Goal: Book appointment/travel/reservation

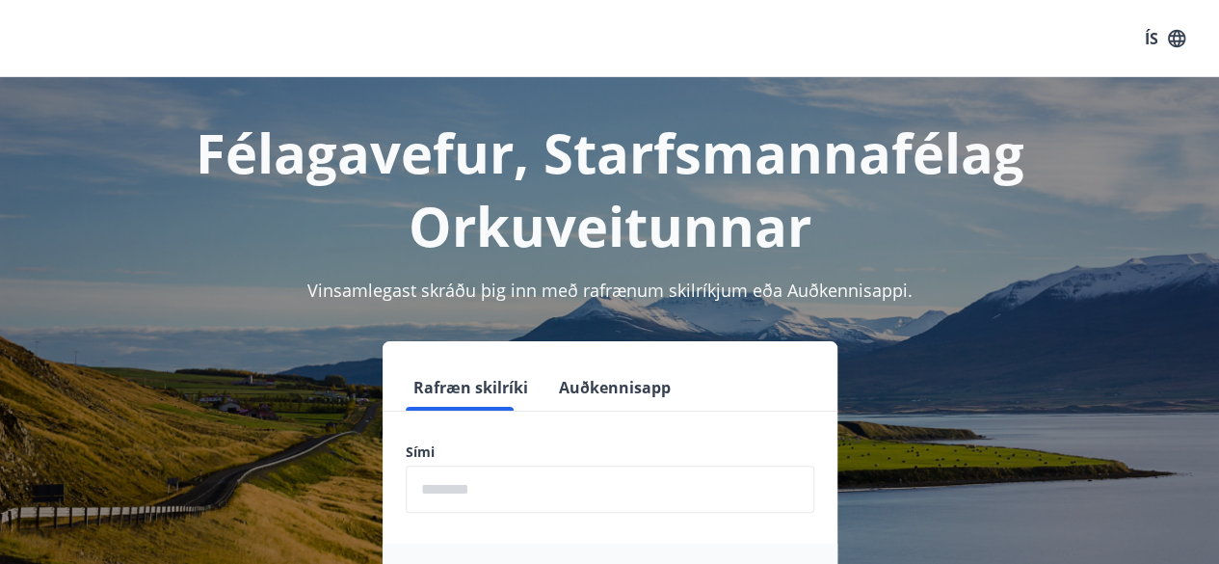
click at [555, 406] on button "Auðkennisapp" at bounding box center [614, 387] width 127 height 46
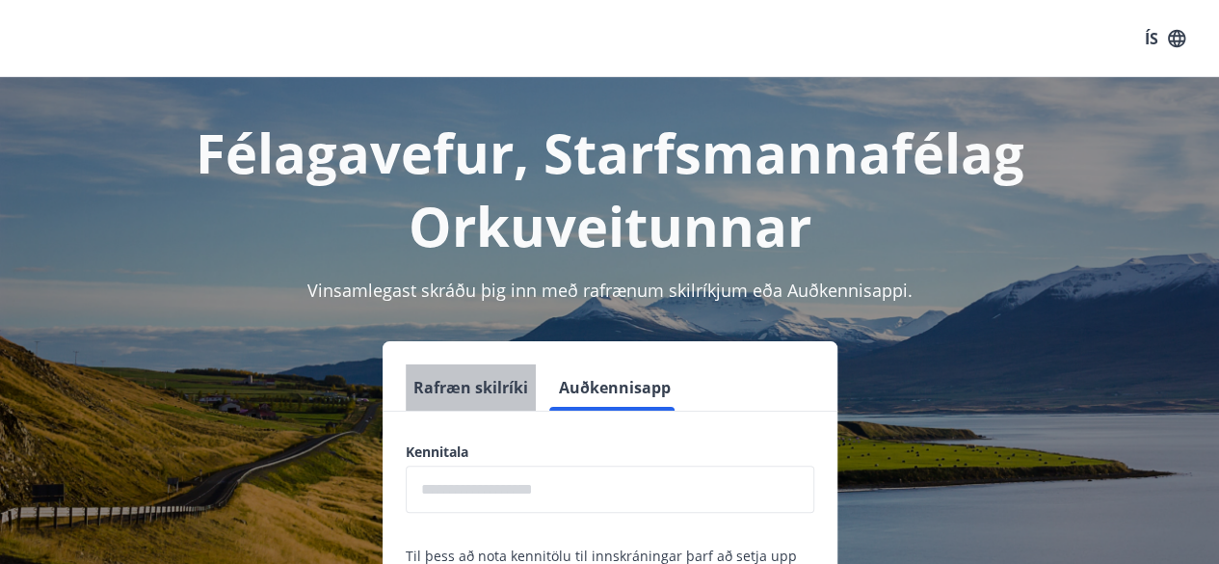
click at [494, 400] on button "Rafræn skilríki" at bounding box center [471, 387] width 130 height 46
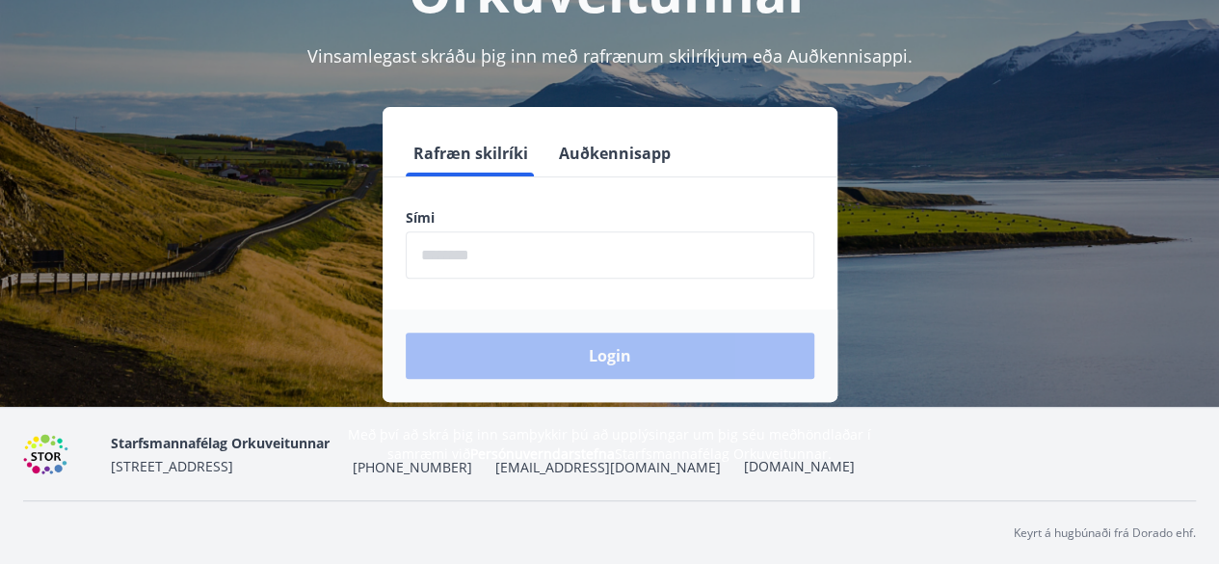
scroll to position [232, 0]
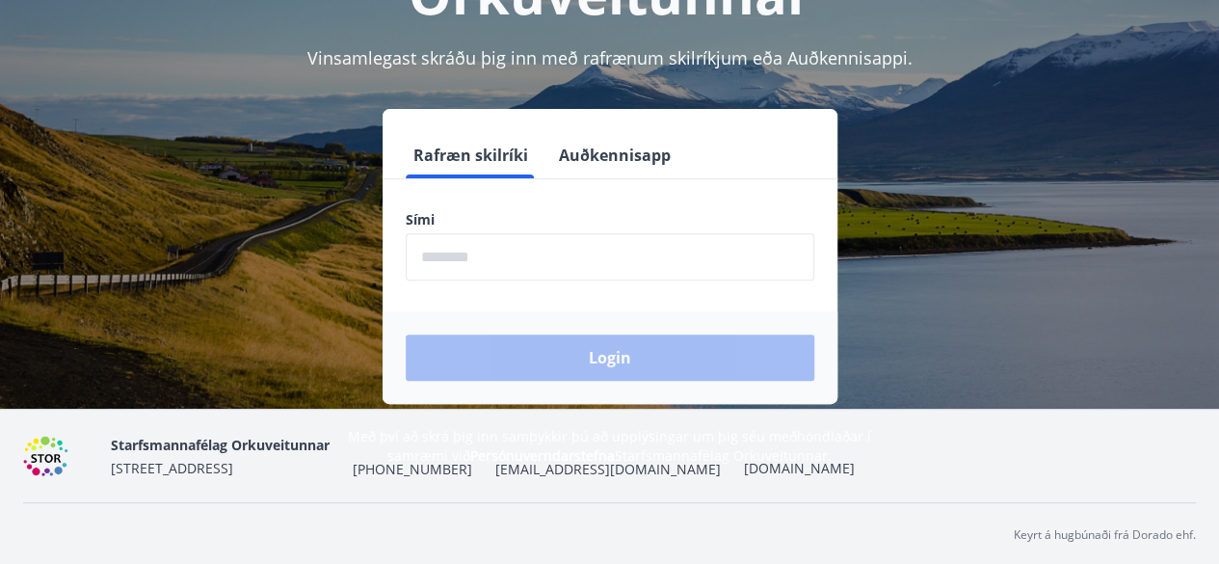
click at [485, 278] on input "phone" at bounding box center [610, 256] width 408 height 47
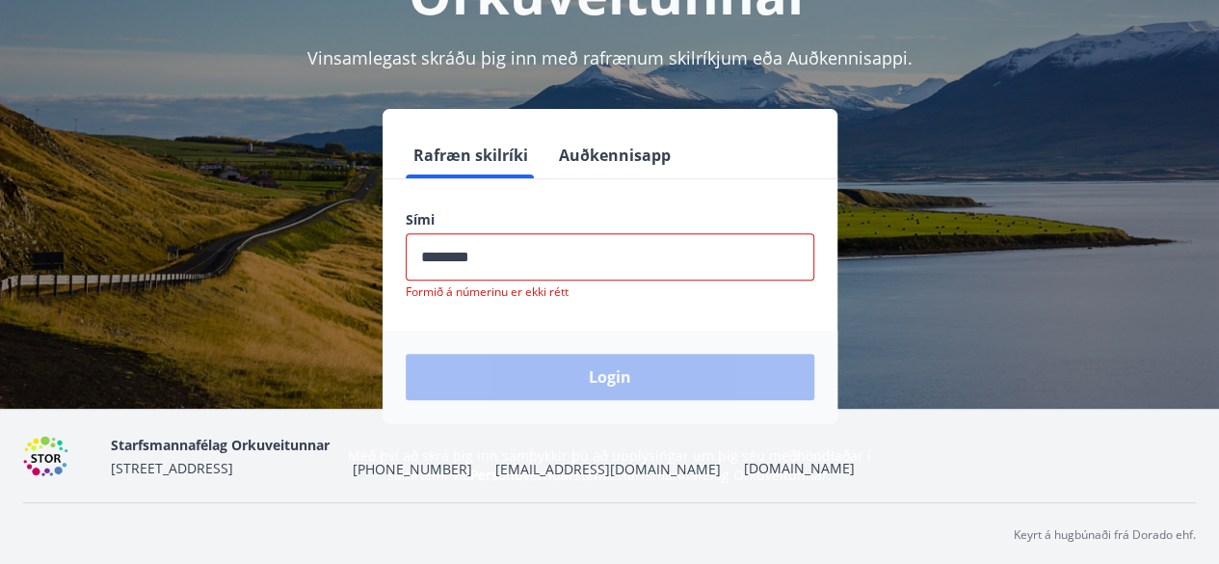
click at [605, 368] on div "Login" at bounding box center [609, 376] width 455 height 92
click at [494, 250] on input "phone" at bounding box center [610, 256] width 408 height 47
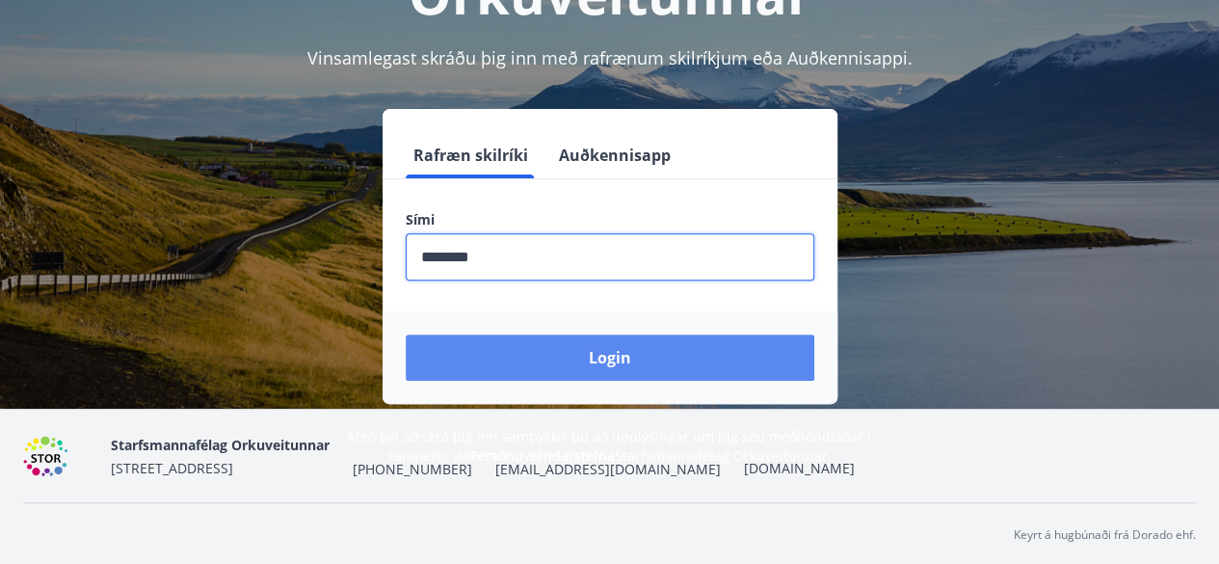
type input "********"
click at [593, 348] on button "Login" at bounding box center [610, 357] width 408 height 46
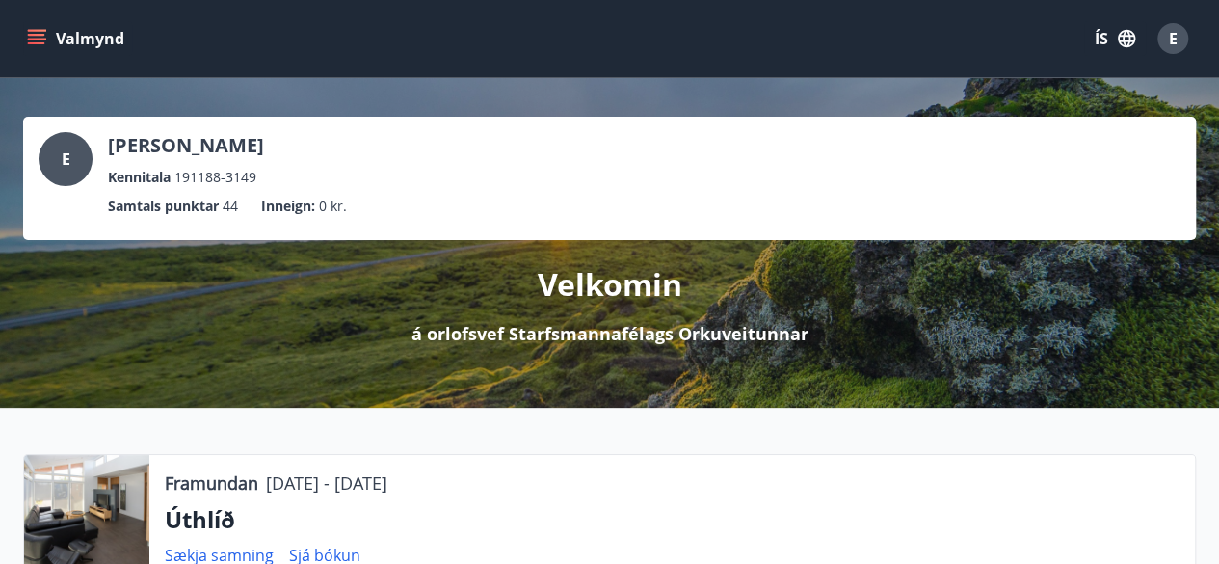
click at [40, 39] on icon "menu" at bounding box center [38, 39] width 21 height 2
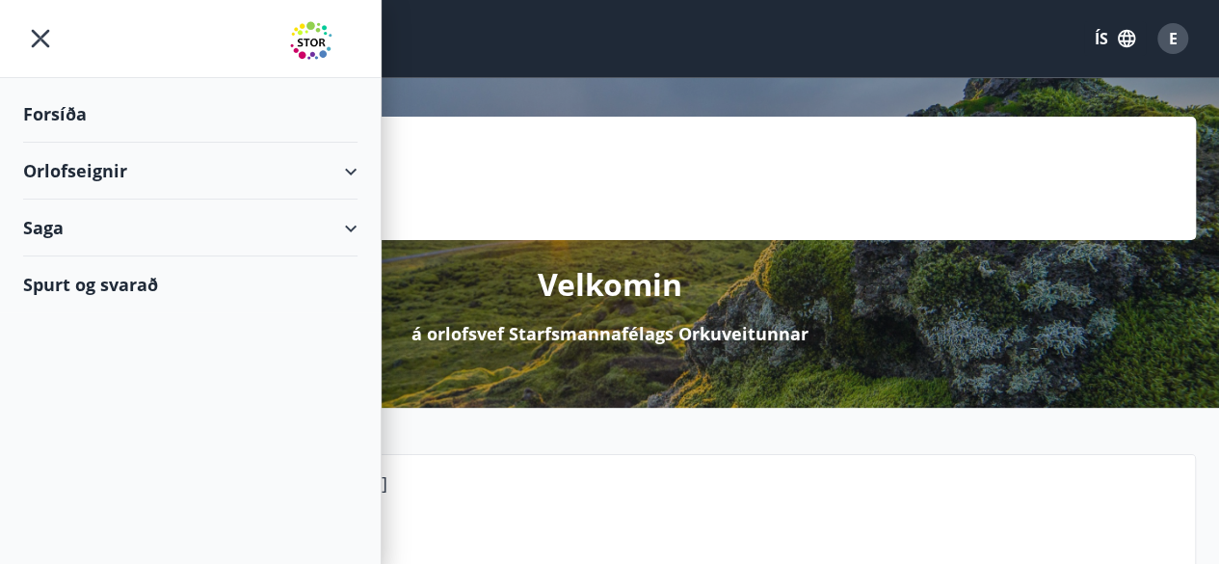
click at [89, 185] on div "Orlofseignir" at bounding box center [190, 171] width 334 height 57
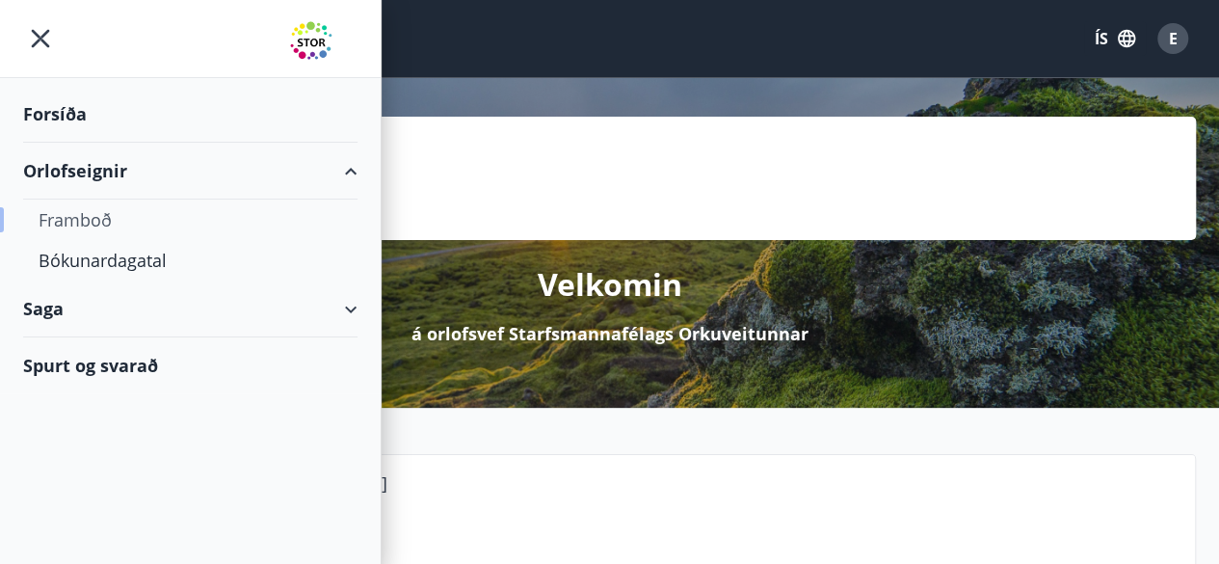
click at [85, 222] on div "Framboð" at bounding box center [190, 219] width 303 height 40
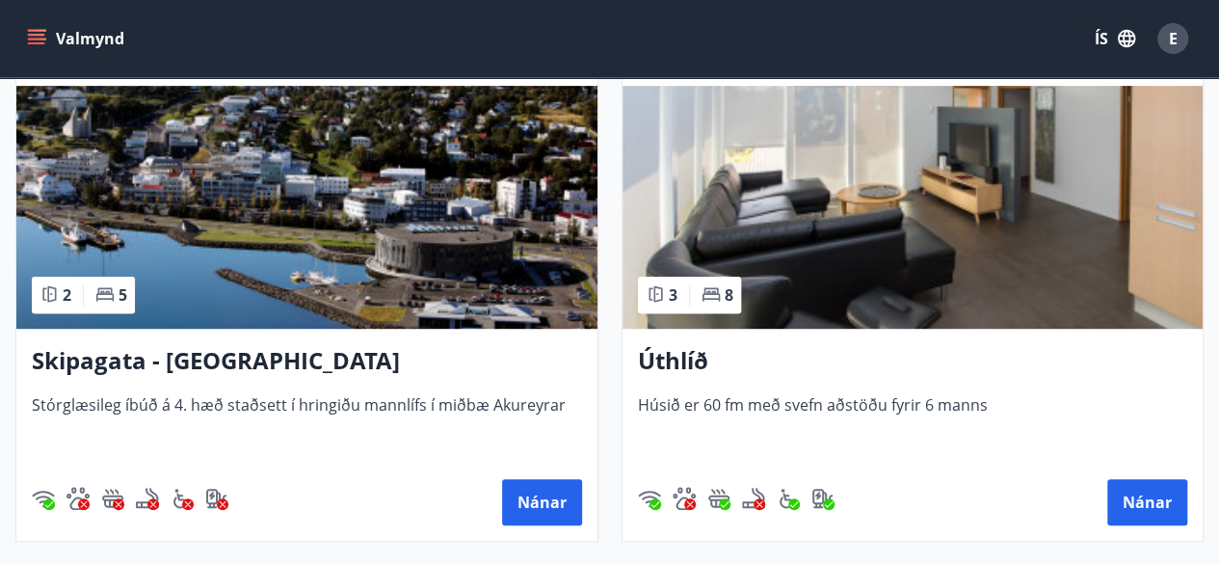
scroll to position [457, 0]
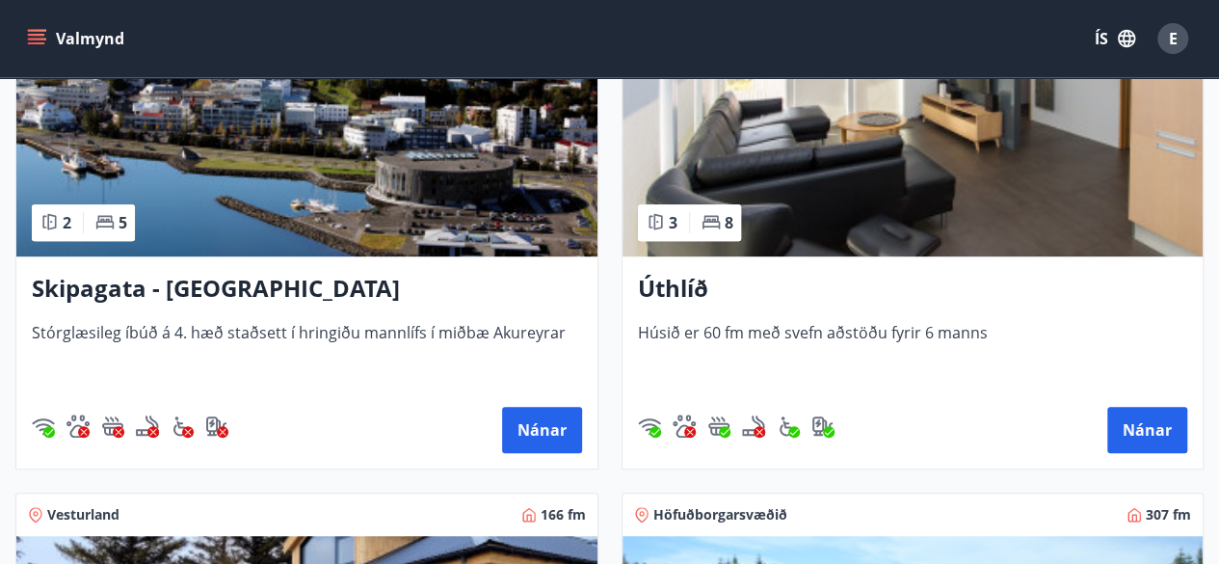
click at [788, 325] on span "Húsið er 60 fm með svefn aðstöðu fyrir 6 manns" at bounding box center [913, 354] width 550 height 64
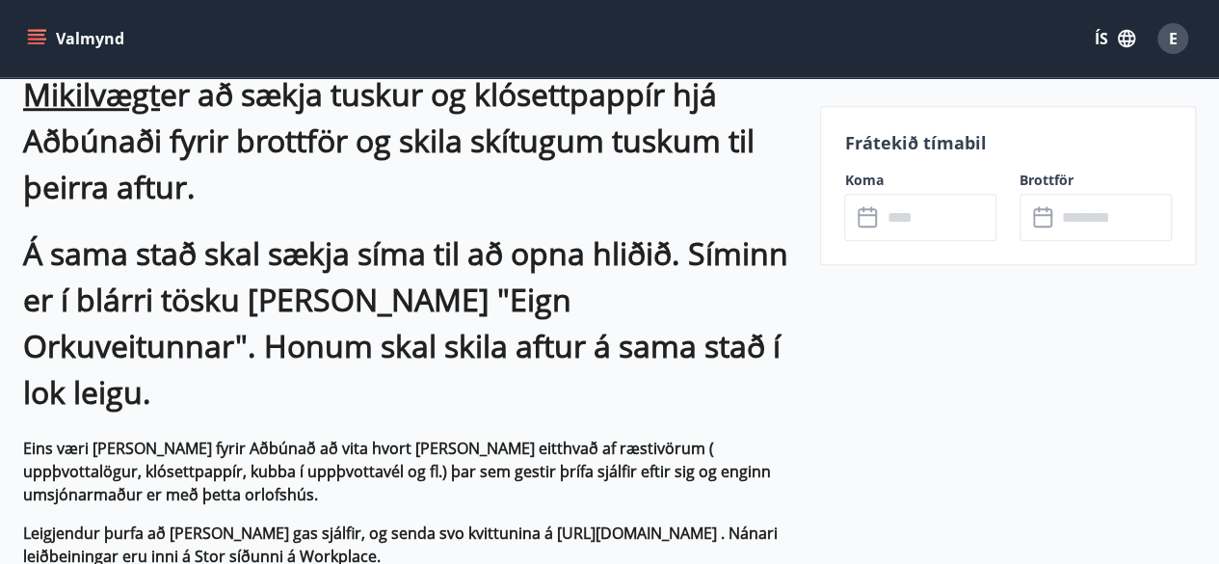
scroll to position [641, 0]
click at [881, 215] on input "text" at bounding box center [938, 217] width 116 height 47
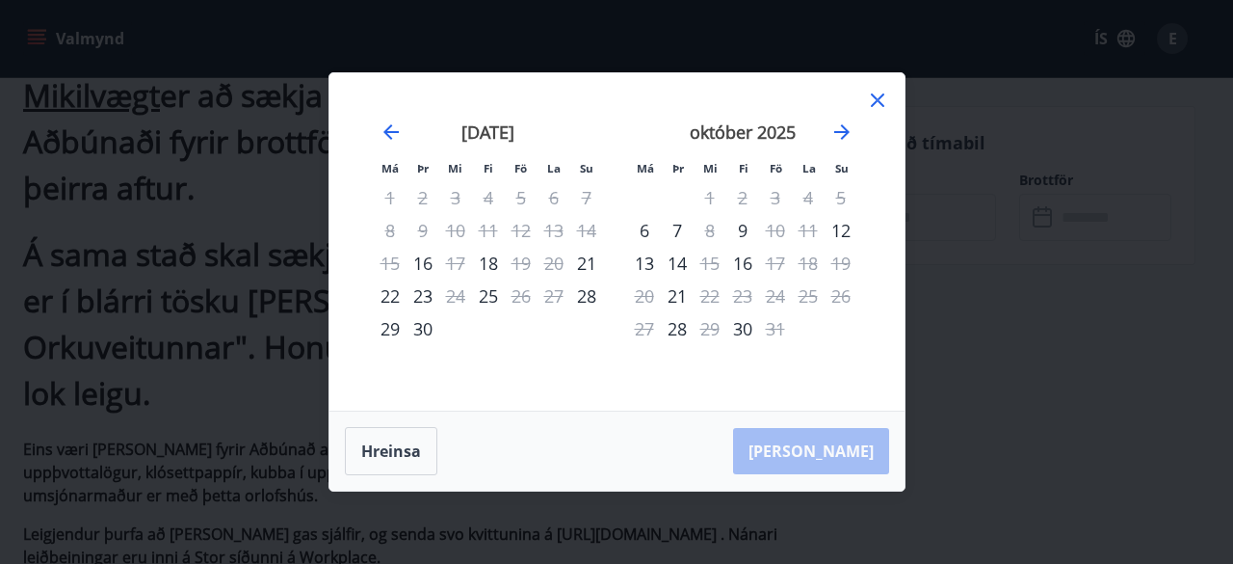
click at [1171, 471] on div "Má Þr Mi Fi Fö La Su Má Þr Mi Fi Fö La Su [DATE] 1 2 3 4 5 6 7 8 9 10 11 12 13 …" at bounding box center [616, 282] width 1233 height 564
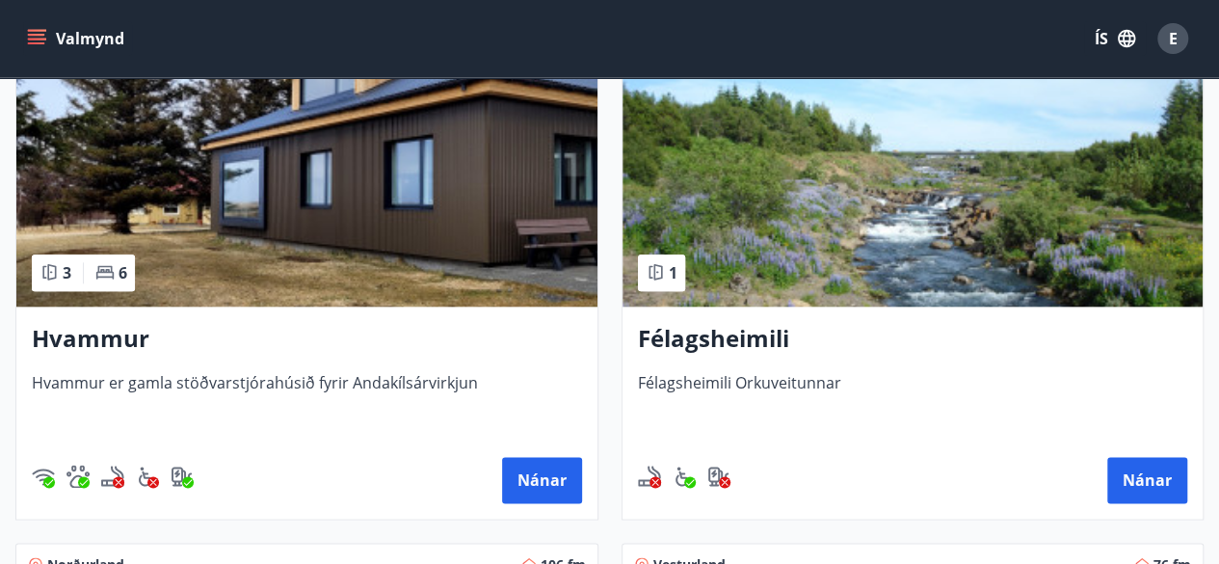
scroll to position [818, 0]
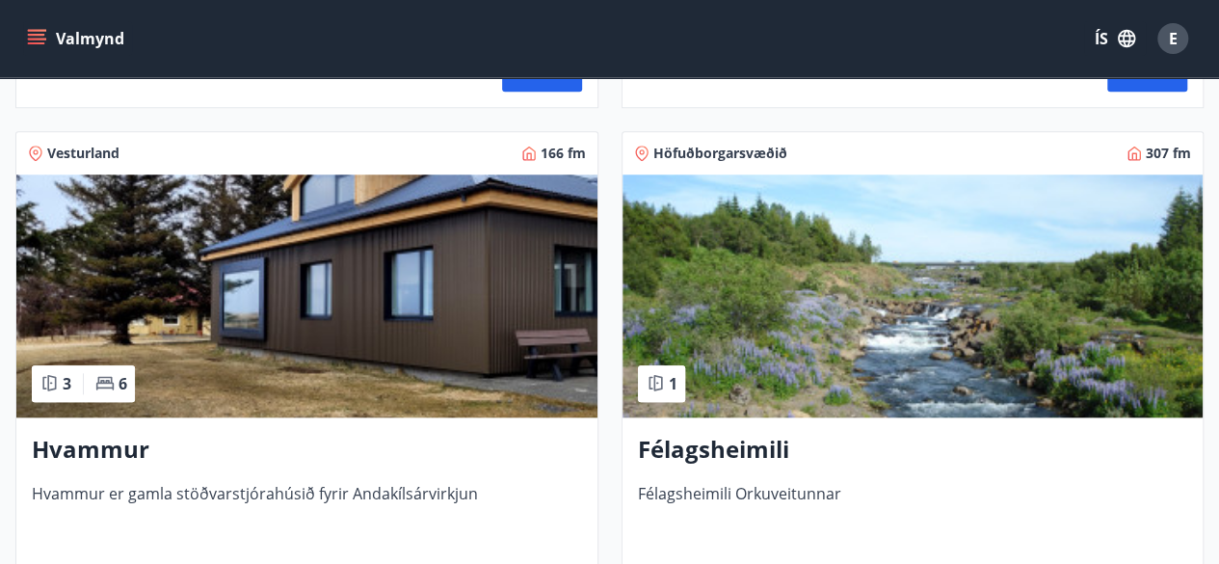
click at [385, 325] on img at bounding box center [306, 295] width 581 height 243
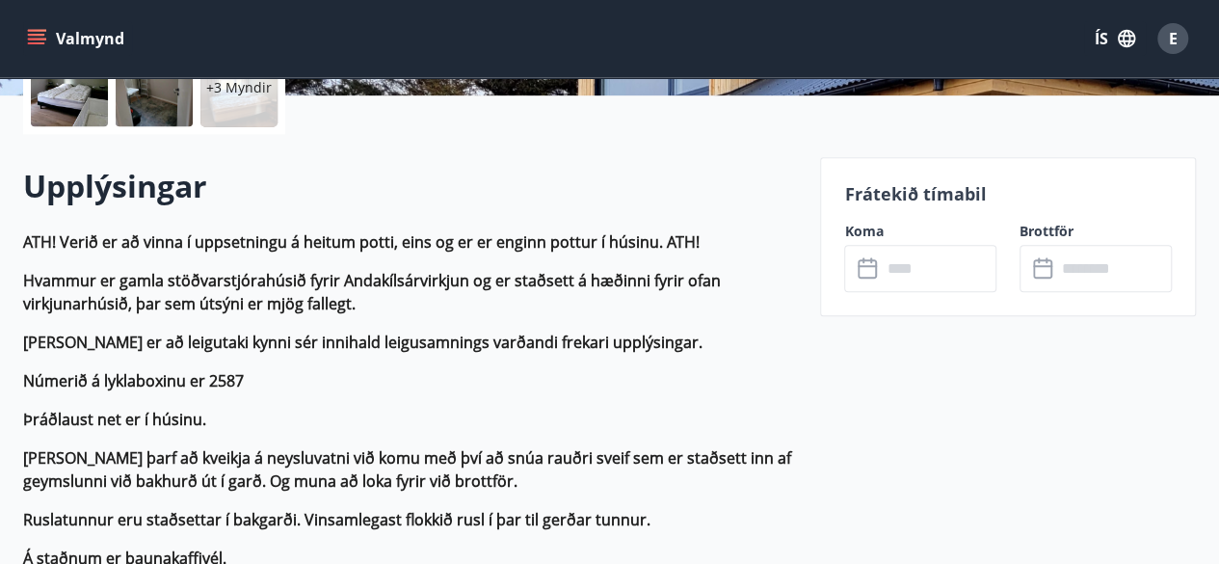
scroll to position [481, 0]
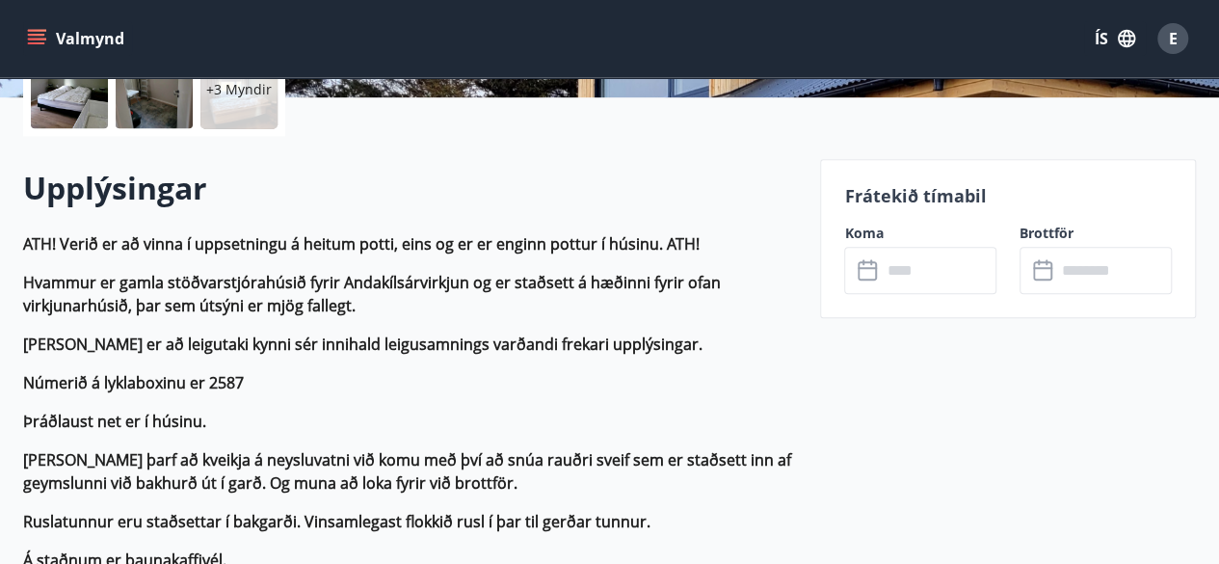
click at [924, 267] on input "text" at bounding box center [938, 270] width 116 height 47
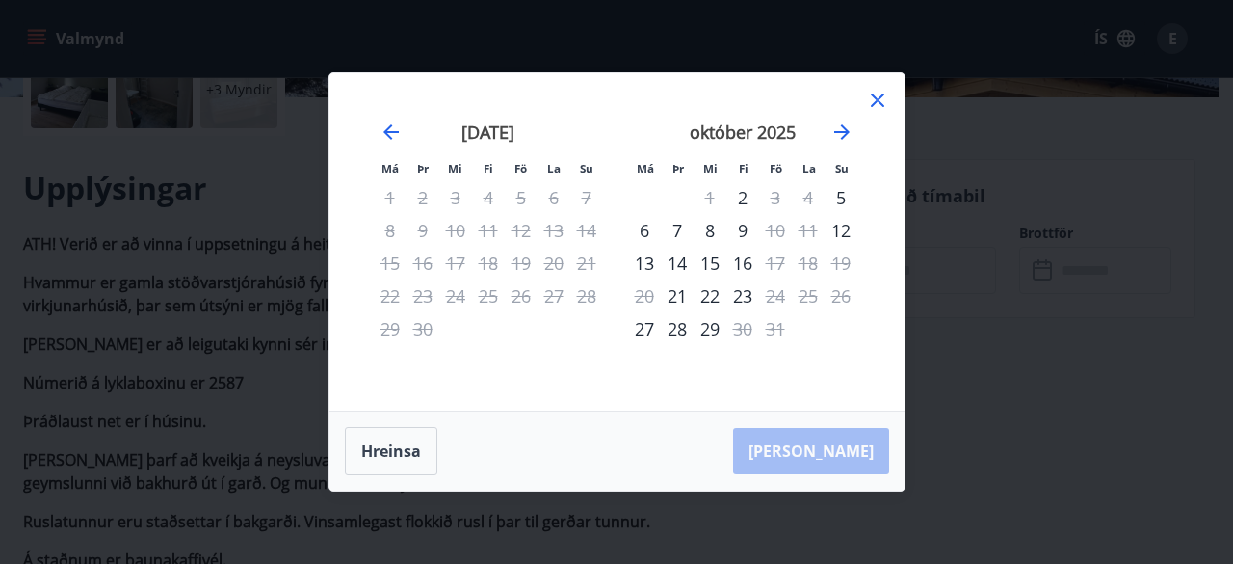
click at [130, 266] on div "Má Þr Mi Fi Fö La Su Má Þr Mi Fi Fö La Su [DATE] 1 2 3 4 5 6 7 8 9 10 11 12 13 …" at bounding box center [616, 282] width 1233 height 564
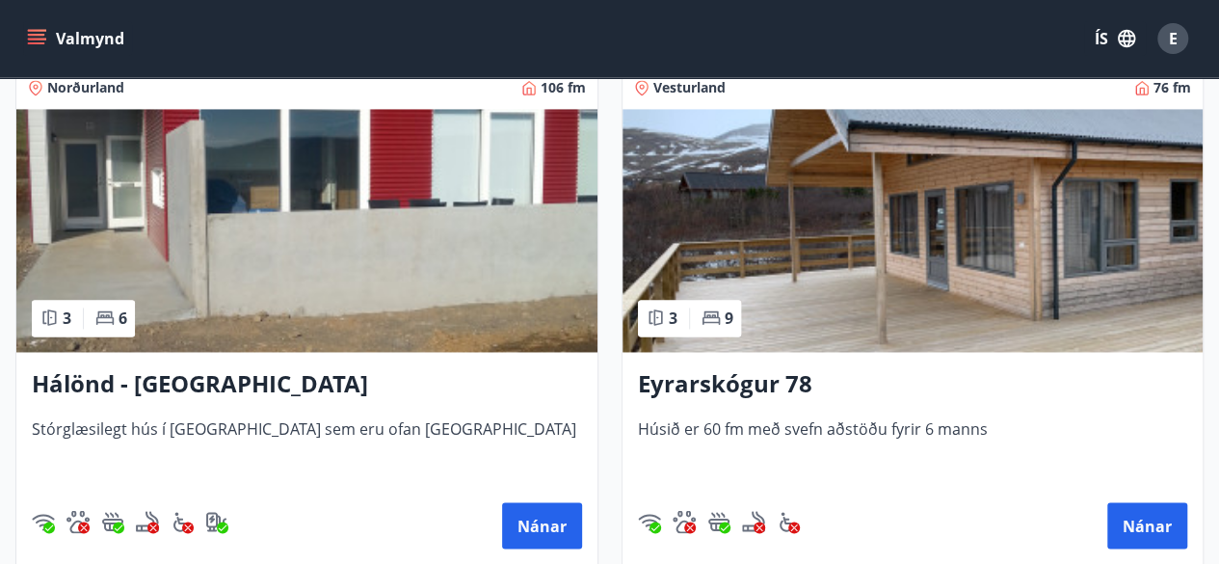
click at [916, 282] on img at bounding box center [912, 230] width 581 height 243
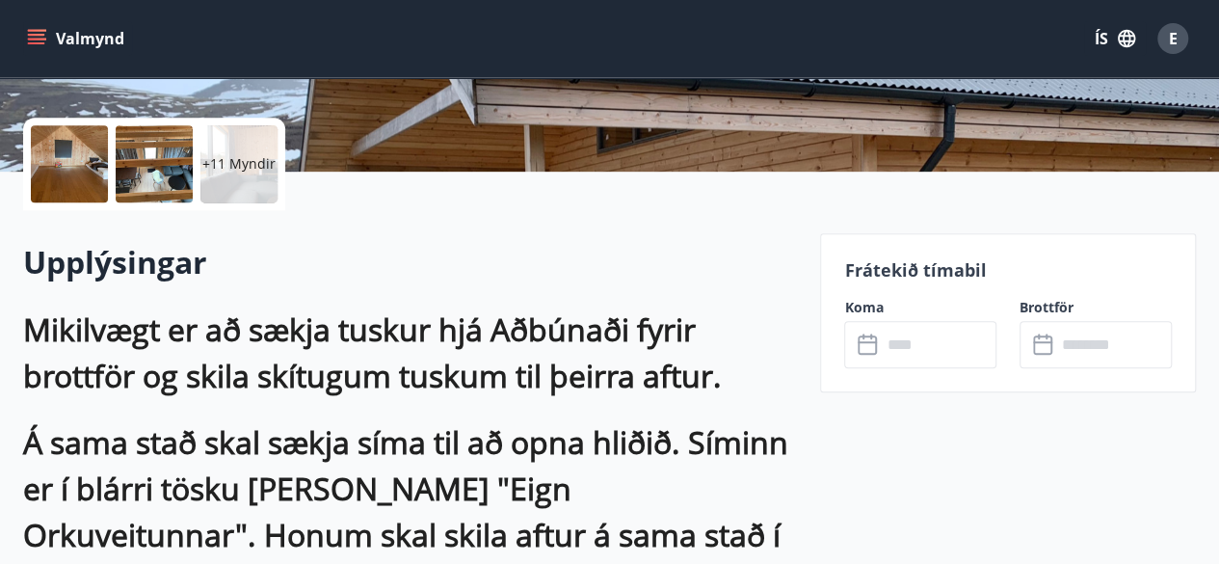
scroll to position [560, 0]
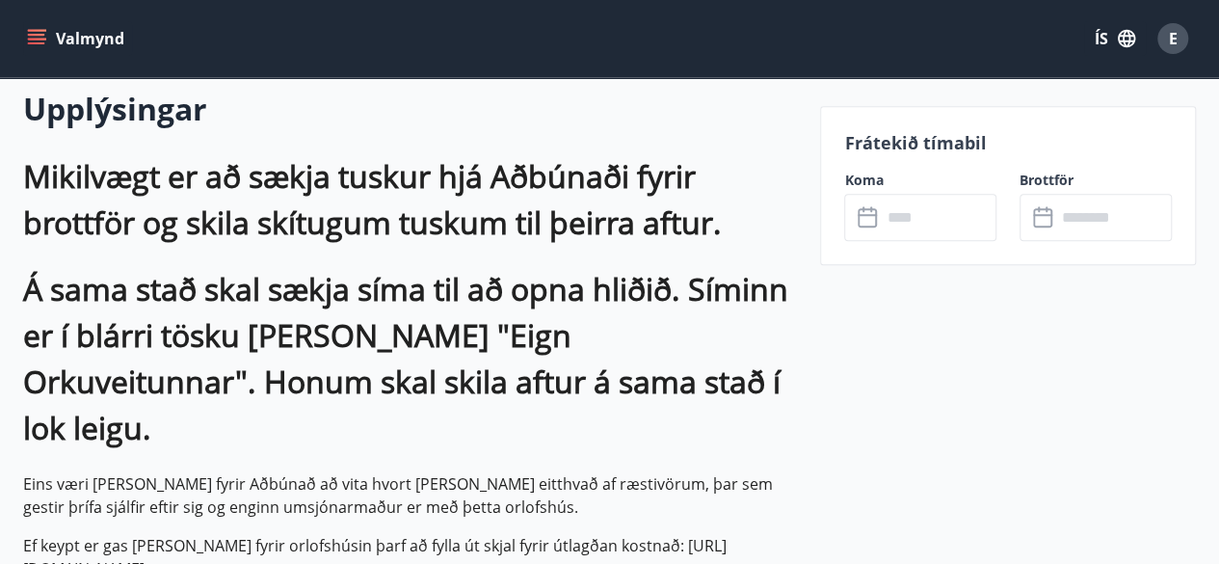
click at [925, 218] on input "text" at bounding box center [938, 217] width 116 height 47
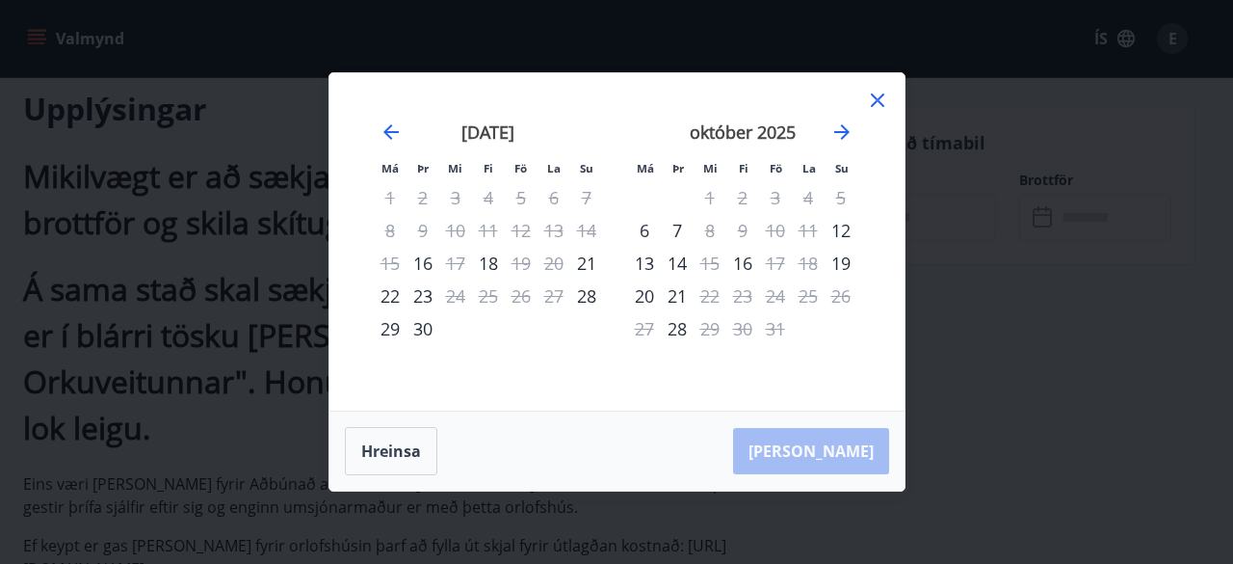
click at [1051, 307] on div "Má Þr Mi Fi Fö La Su Má Þr Mi Fi Fö La Su [DATE] 1 2 3 4 5 6 7 8 9 10 11 12 13 …" at bounding box center [616, 282] width 1233 height 564
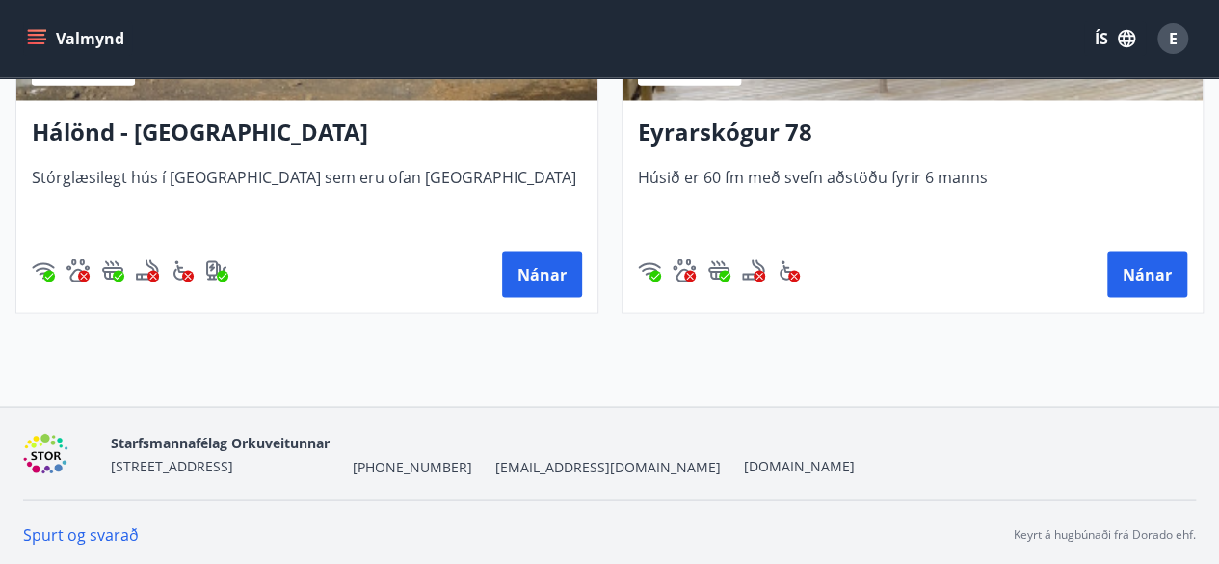
click at [242, 240] on div "[GEOGRAPHIC_DATA] hús í [GEOGRAPHIC_DATA] sem eru ofan Akureyrar Nánar" at bounding box center [306, 206] width 581 height 212
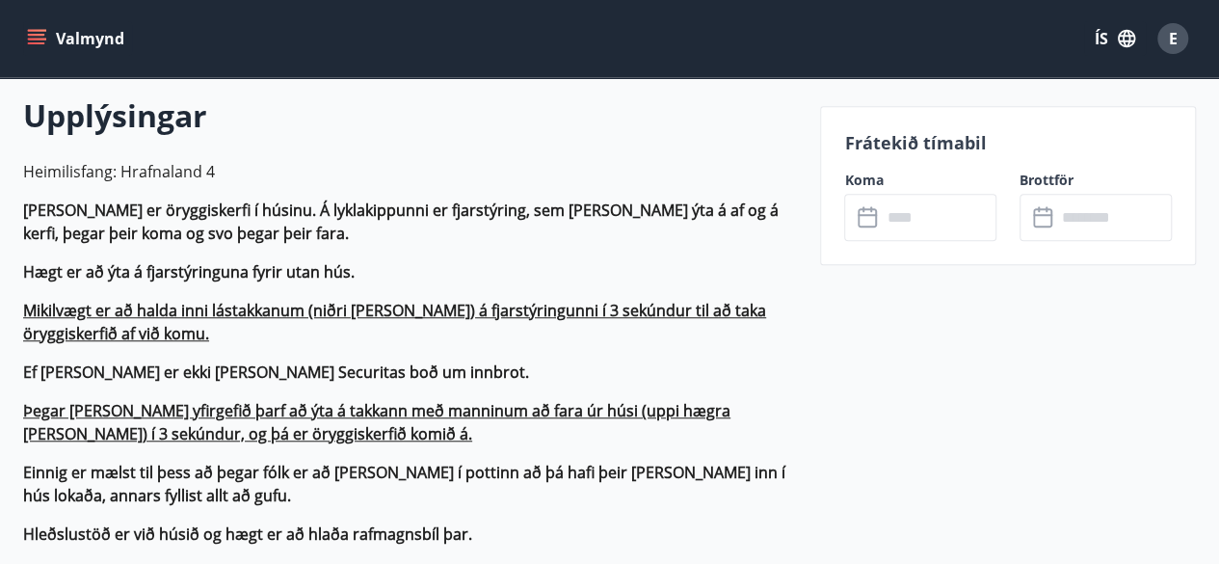
scroll to position [551, 0]
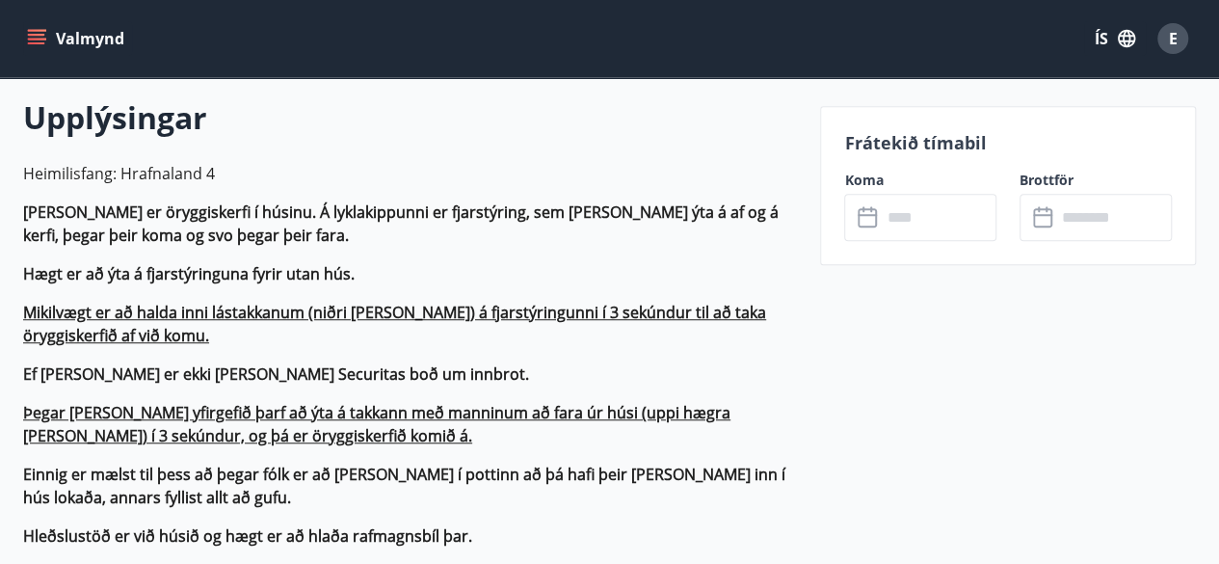
click at [919, 210] on input "text" at bounding box center [938, 217] width 116 height 47
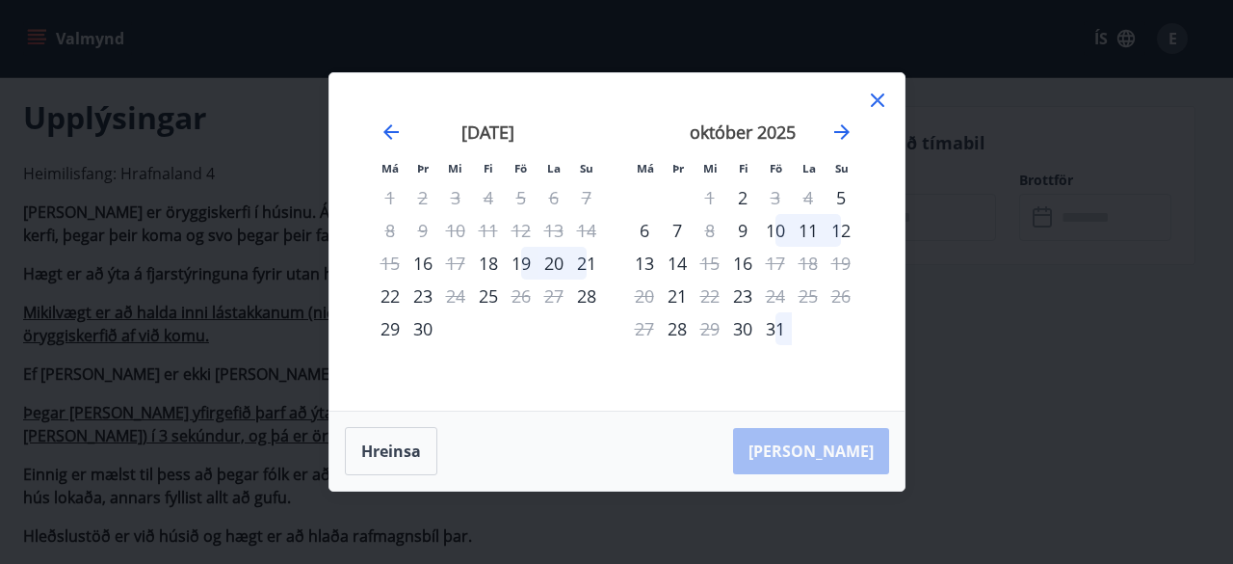
click at [202, 197] on div "Má Þr Mi Fi Fö La Su Má Þr Mi Fi Fö La Su [DATE] 1 2 3 4 5 6 7 8 9 10 11 12 13 …" at bounding box center [616, 282] width 1233 height 564
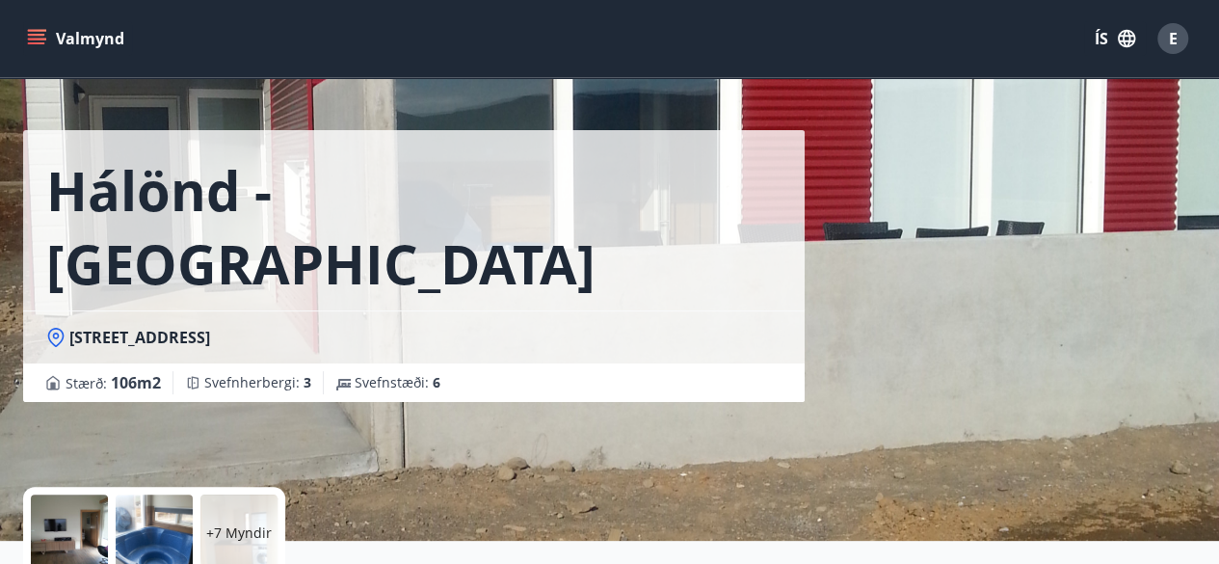
scroll to position [0, 0]
